Goal: Transaction & Acquisition: Purchase product/service

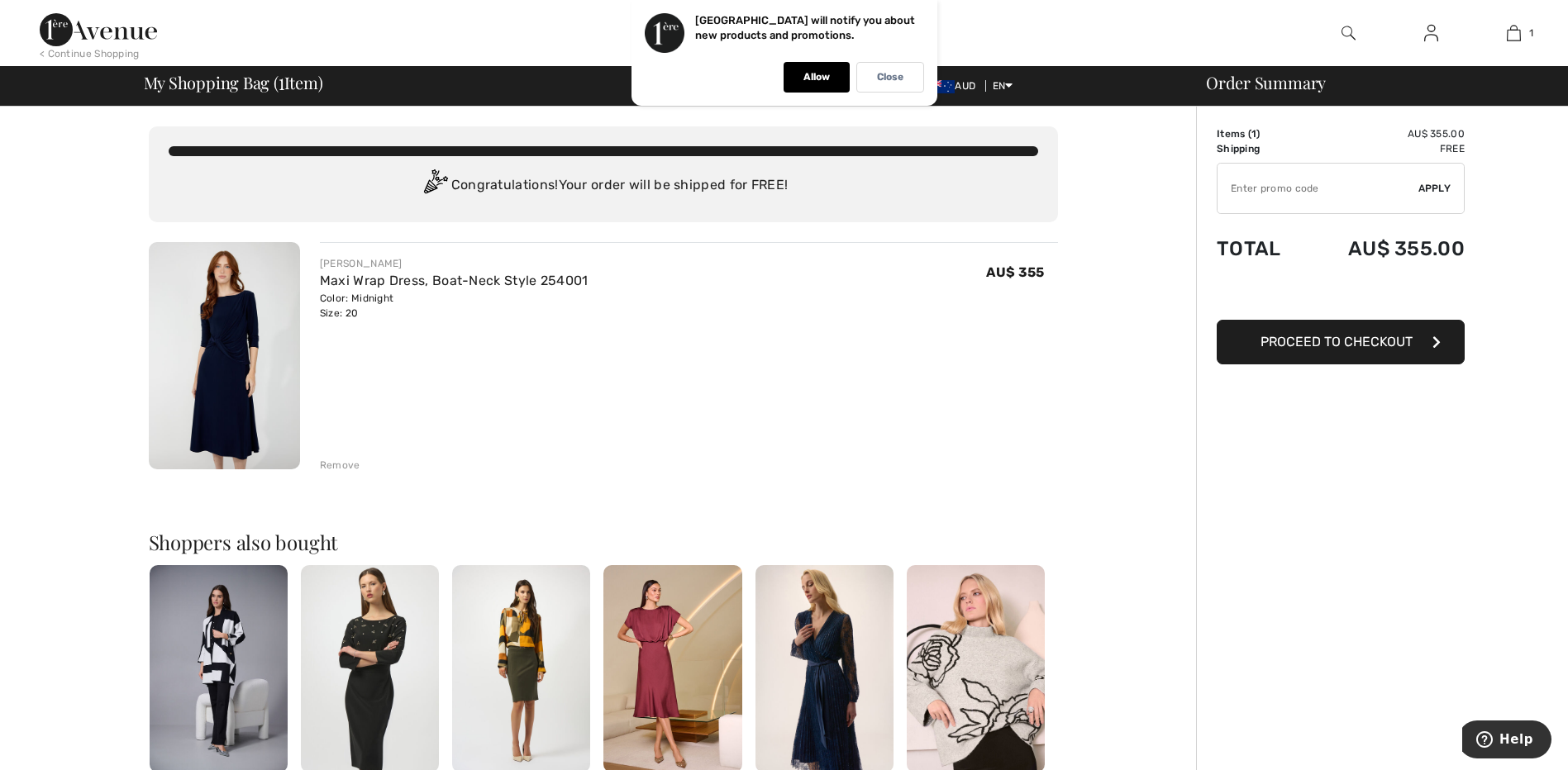
click at [1375, 339] on span "Proceed to Checkout" at bounding box center [1336, 342] width 152 height 16
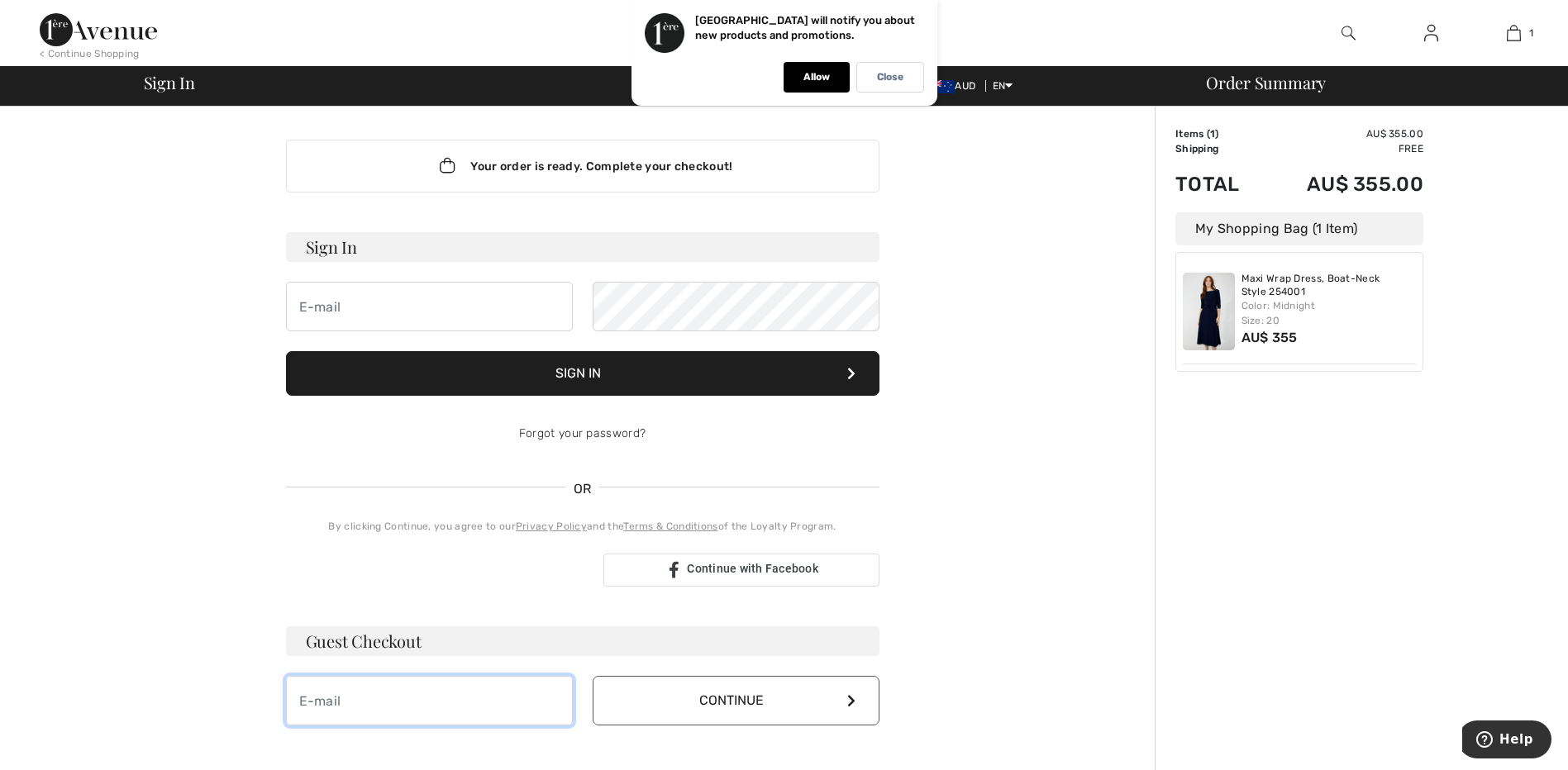
click at [330, 699] on input "email" at bounding box center [429, 701] width 287 height 49
type input "hend2911@outlook.com"
click at [743, 698] on button "Continue" at bounding box center [736, 701] width 287 height 49
drag, startPoint x: 300, startPoint y: 698, endPoint x: 458, endPoint y: 702, distance: 158.1
click at [458, 702] on input "hend2911@outlook.com" at bounding box center [429, 701] width 287 height 49
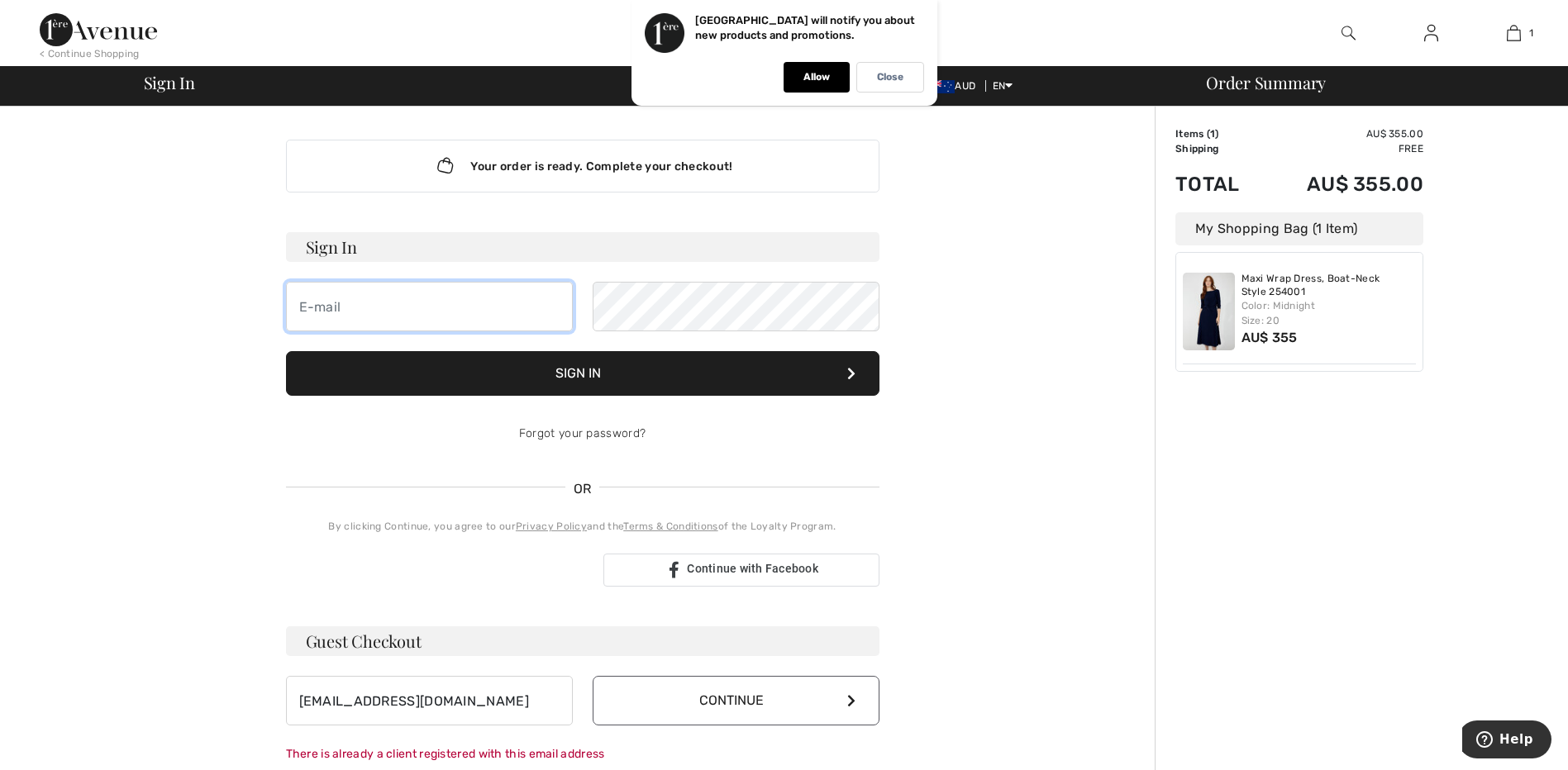
click at [299, 309] on input "email" at bounding box center [429, 307] width 287 height 49
type input "[EMAIL_ADDRESS][DOMAIN_NAME]"
click at [583, 376] on button "Sign In" at bounding box center [583, 373] width 594 height 44
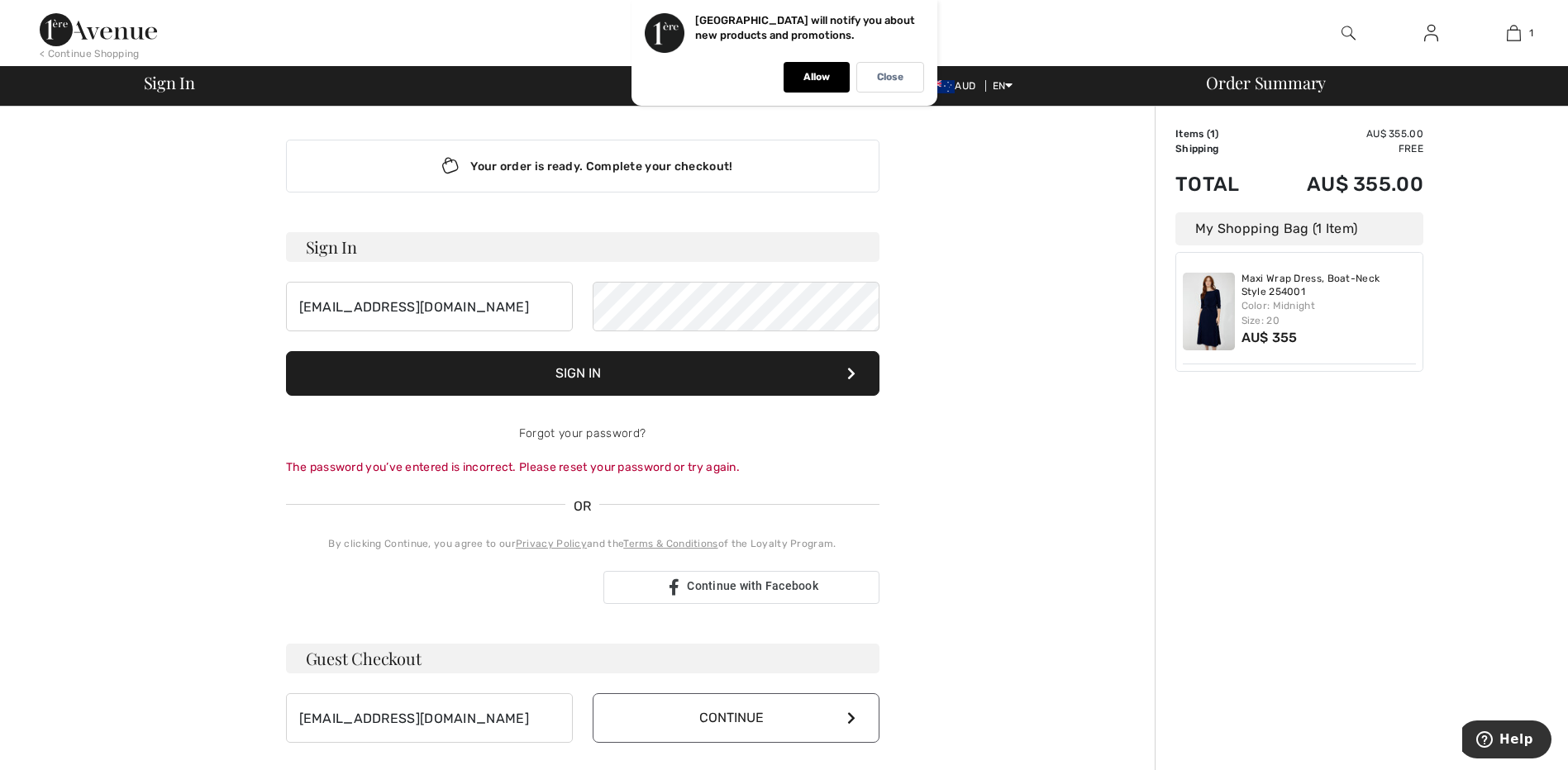
click at [595, 377] on button "Sign In" at bounding box center [583, 373] width 594 height 44
click at [286, 351] on button "Sign In" at bounding box center [583, 373] width 594 height 44
click at [582, 365] on button "Sign In" at bounding box center [583, 373] width 594 height 44
click at [579, 295] on div "[EMAIL_ADDRESS][DOMAIN_NAME]" at bounding box center [583, 307] width 594 height 49
click at [570, 373] on button "Sign In" at bounding box center [583, 373] width 594 height 44
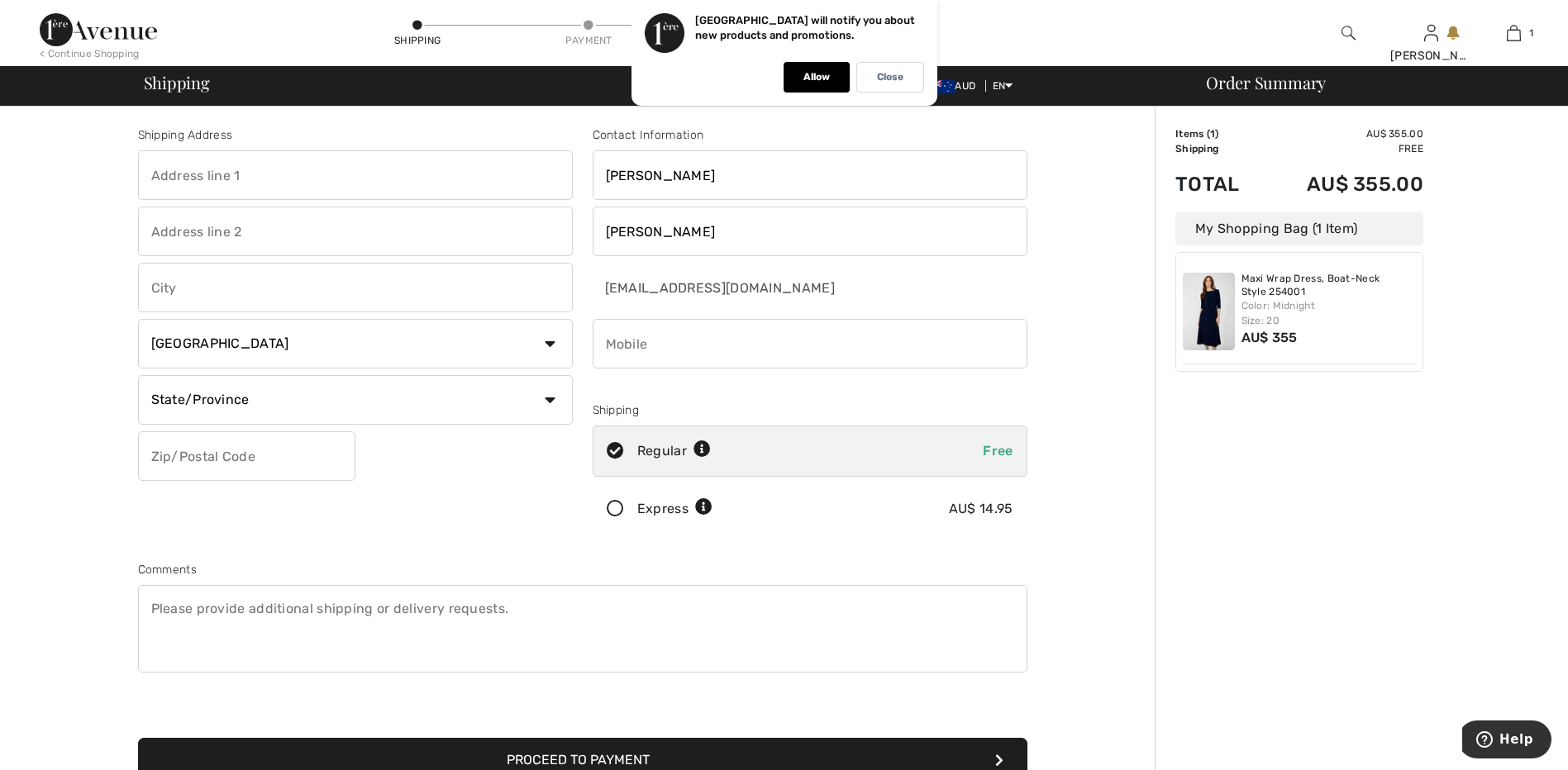
click at [606, 340] on input "phone" at bounding box center [810, 343] width 435 height 49
type input "61403339111"
type input "13 GAMMA CRESCENT"
type input "PANORAMA"
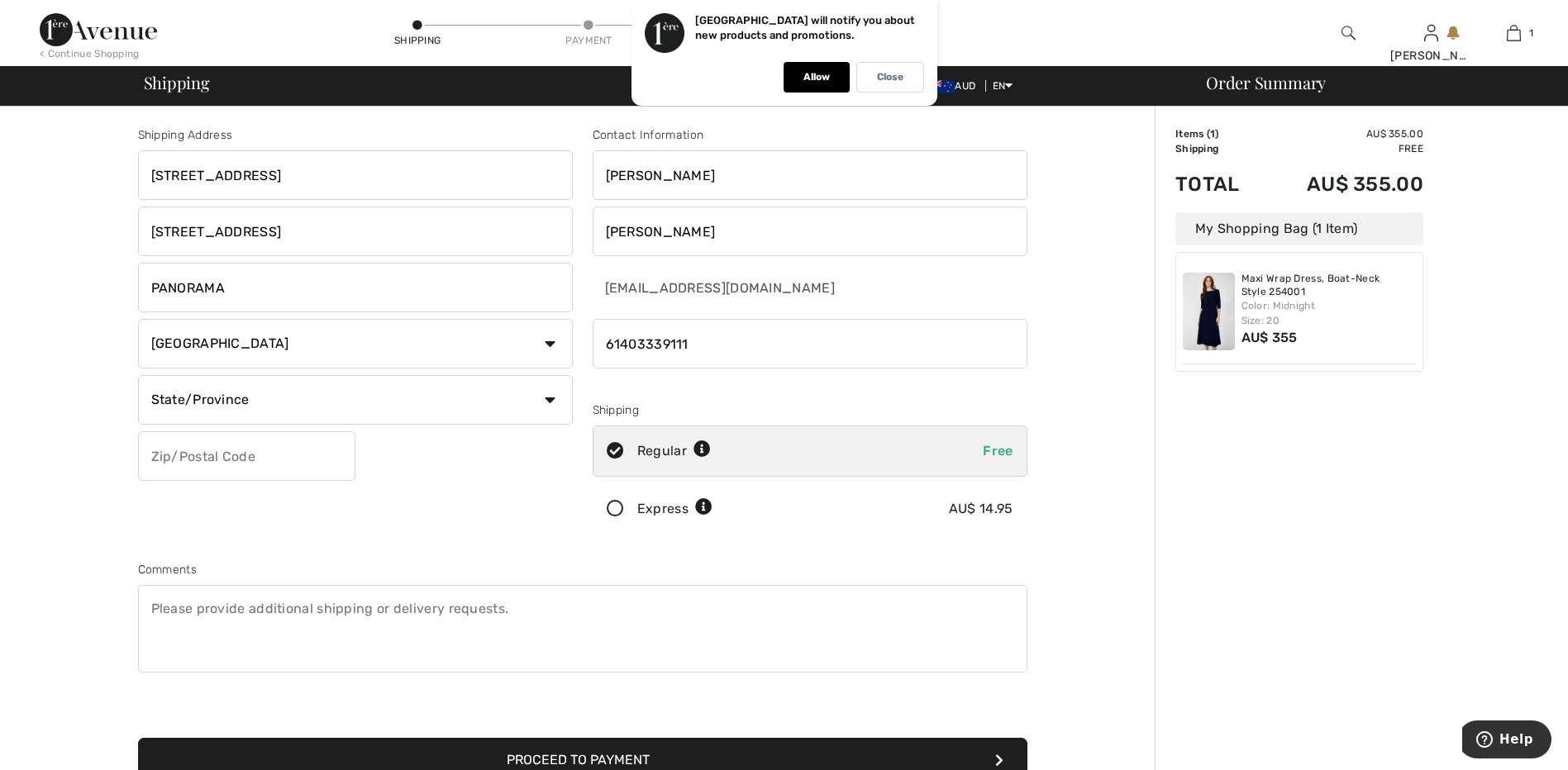
type input "5041"
type input "61403339111"
click at [548, 339] on select "Country Canada United States Afghanistan Aland Islands Albania Algeria American…" at bounding box center [355, 343] width 435 height 49
select select "AU"
click at [138, 318] on select "Country Canada United States Afghanistan Aland Islands Albania Algeria American…" at bounding box center [355, 343] width 435 height 49
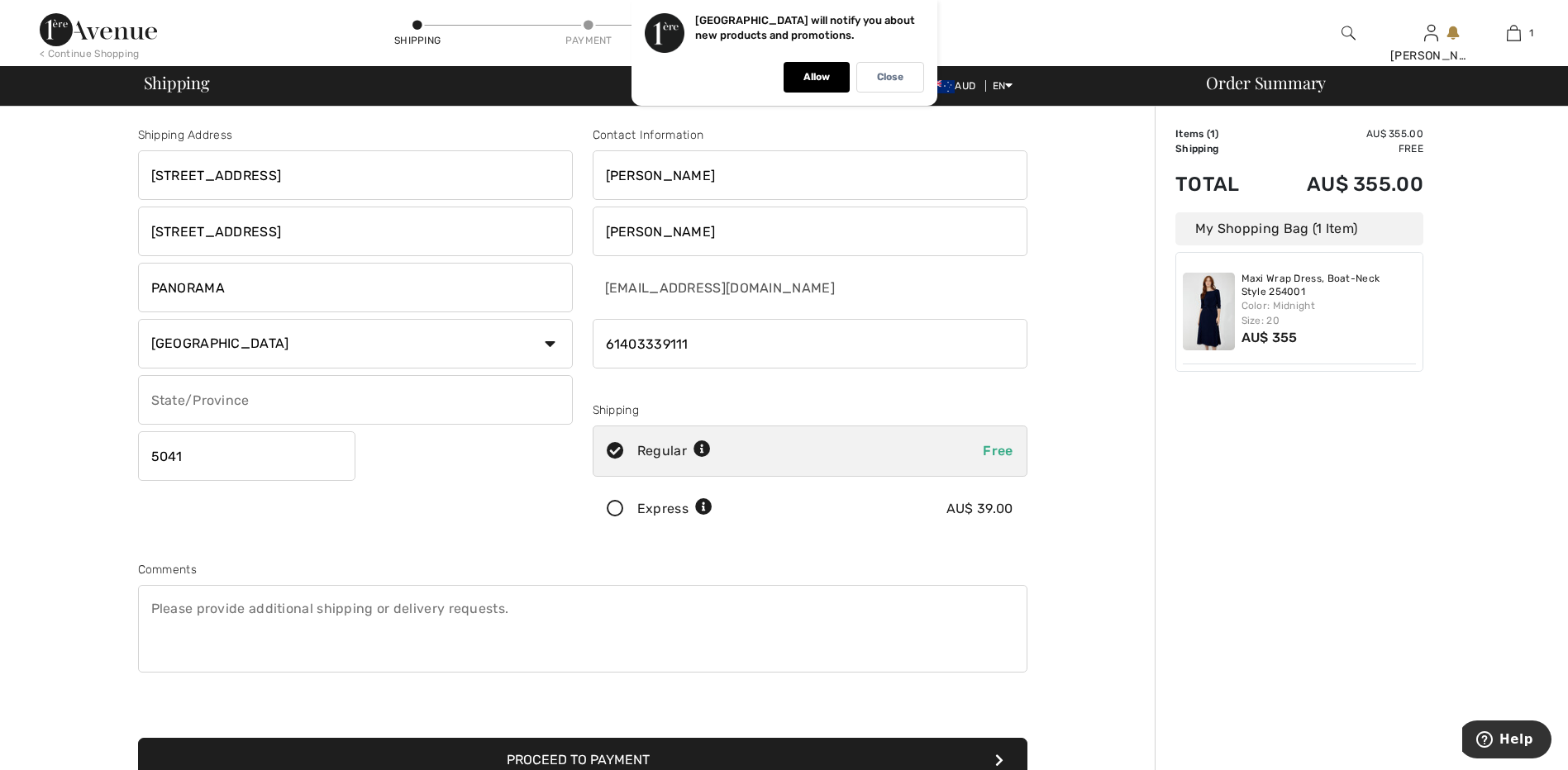
click at [157, 402] on input "text" at bounding box center [355, 399] width 435 height 49
type input "SA"
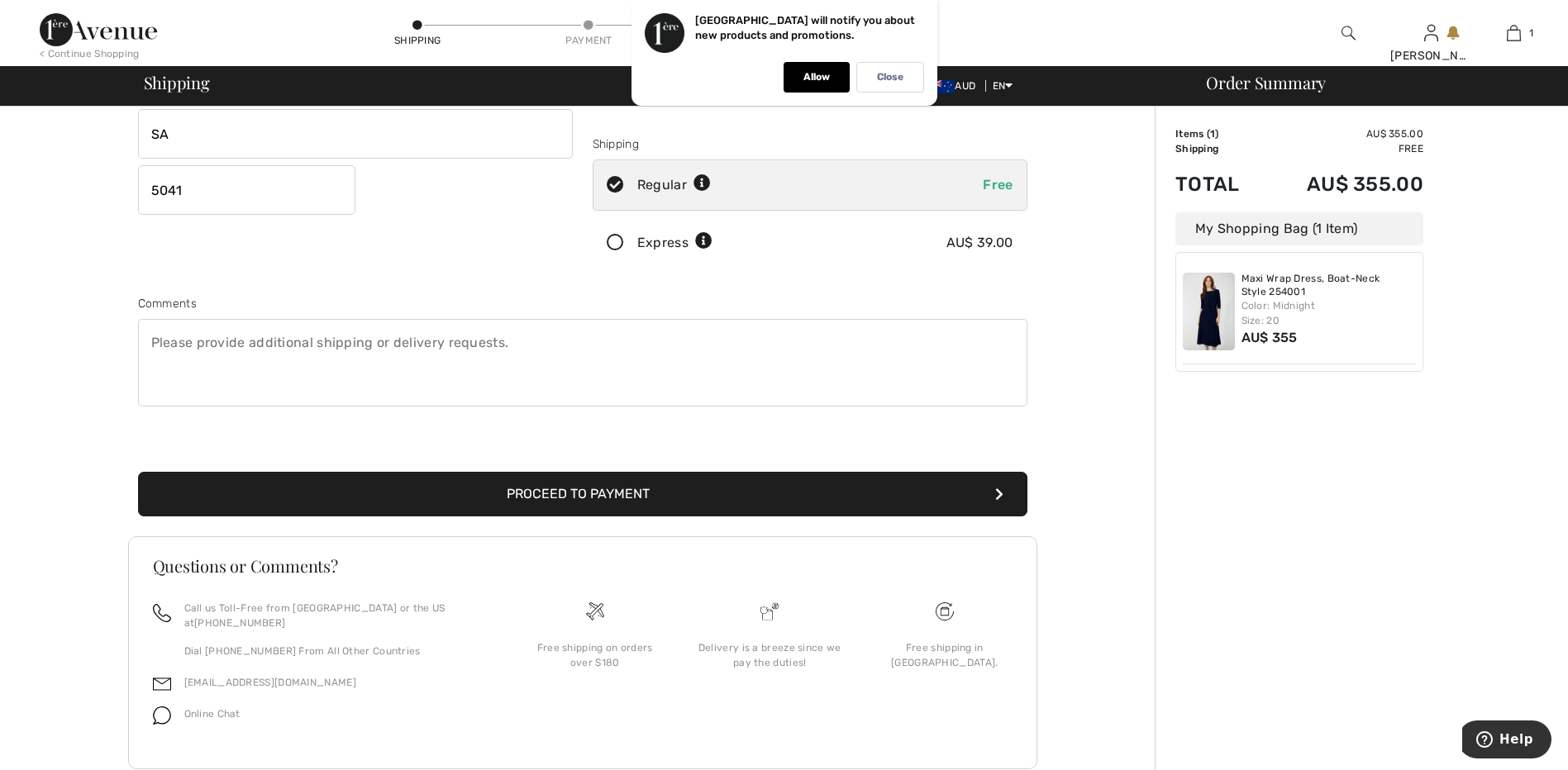
scroll to position [292, 0]
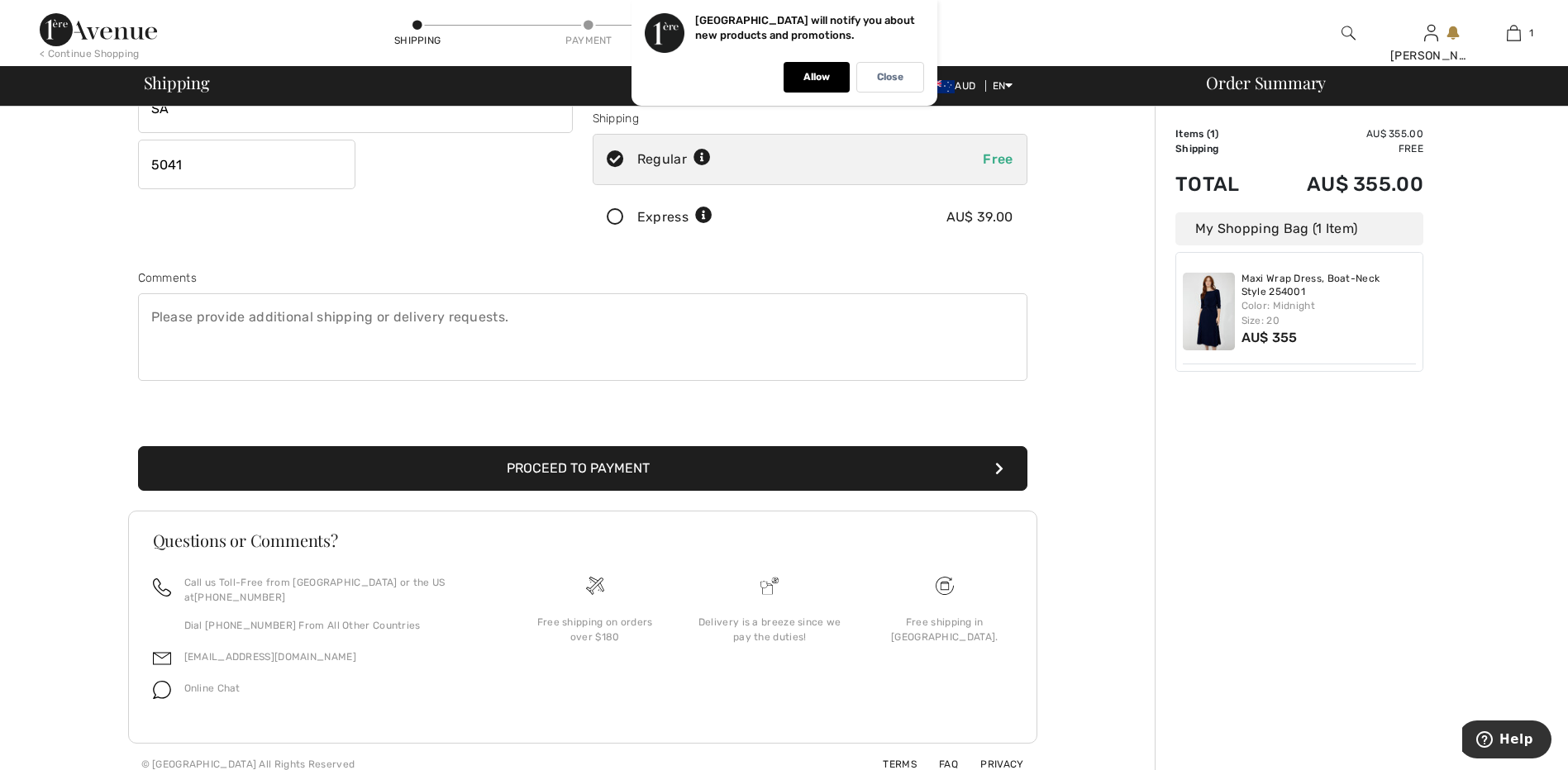
click at [579, 461] on button "Proceed to Payment" at bounding box center [583, 468] width 890 height 44
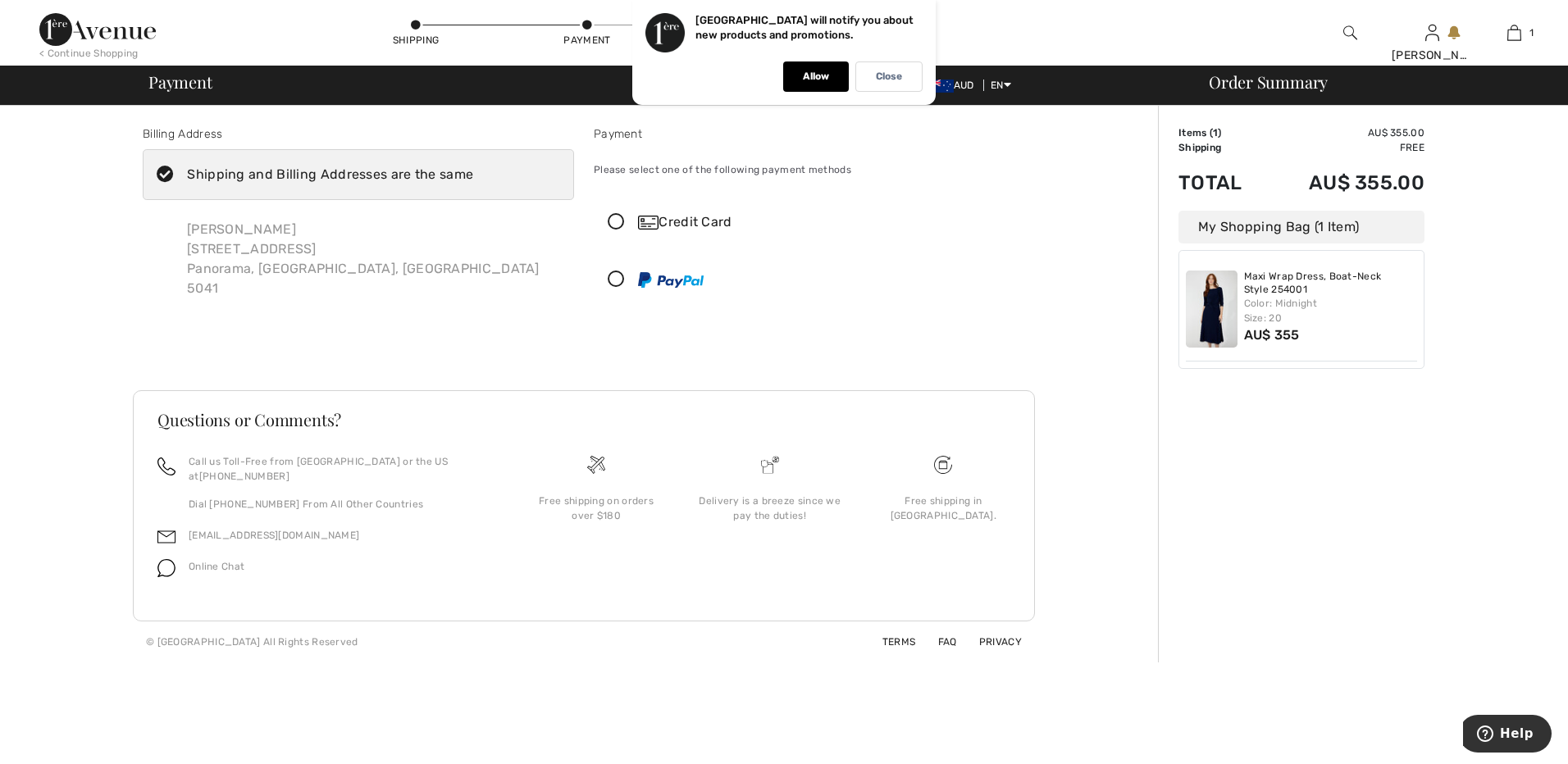
click at [615, 278] on icon at bounding box center [617, 280] width 43 height 18
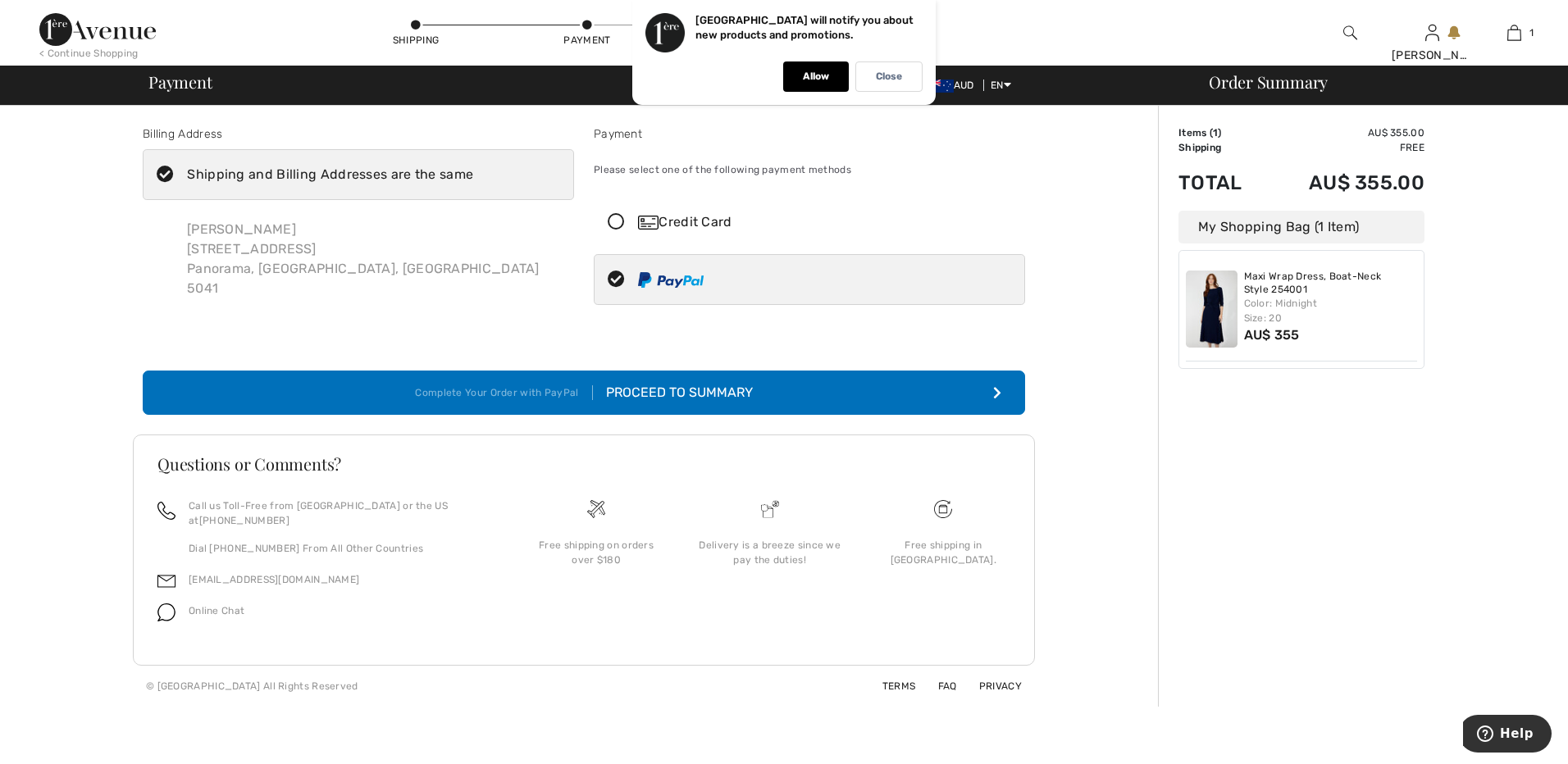
click at [644, 389] on div "Proceed to Summary" at bounding box center [672, 392] width 160 height 20
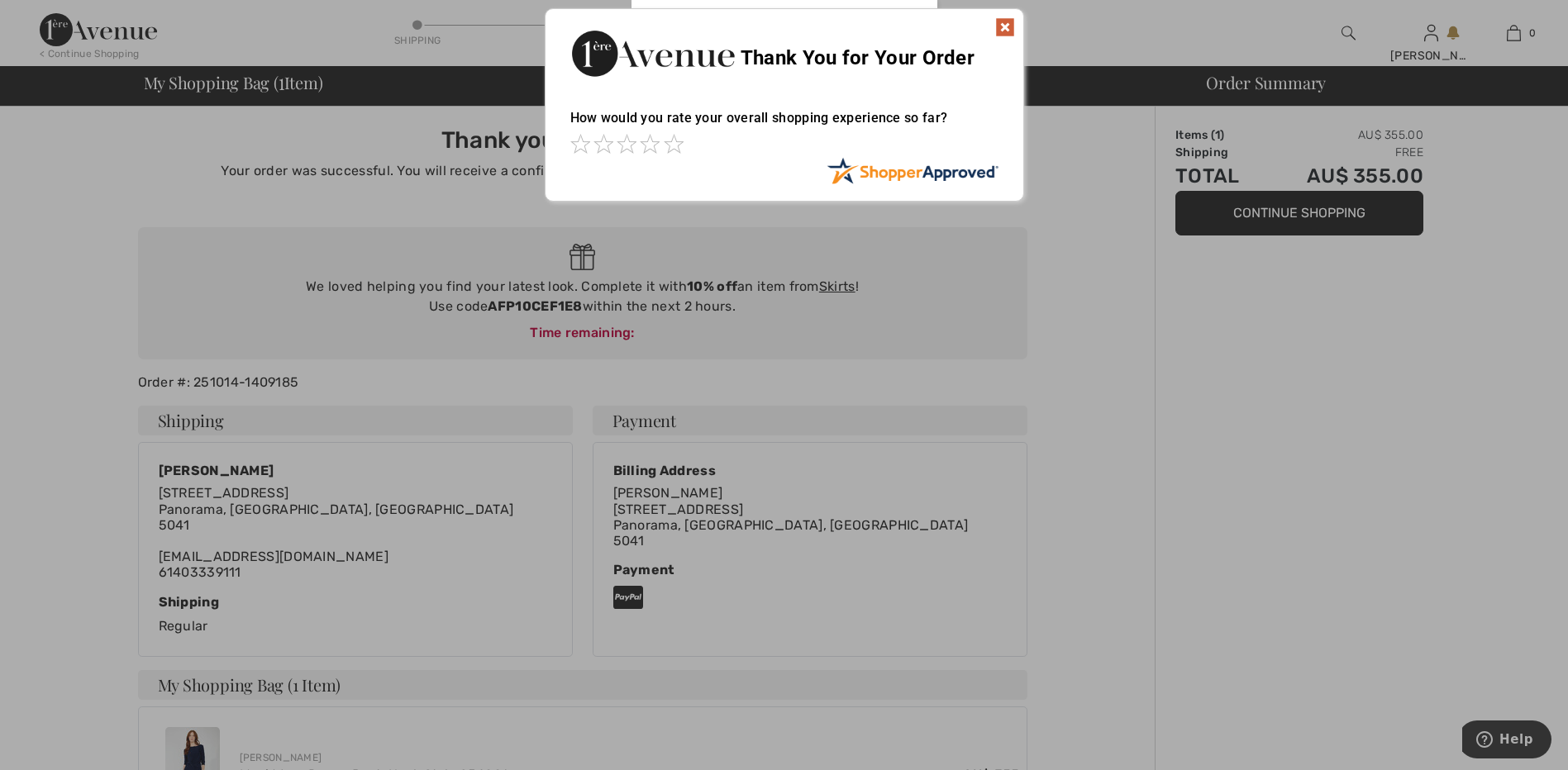
click at [1003, 21] on img at bounding box center [1005, 28] width 20 height 20
